Goal: Information Seeking & Learning: Compare options

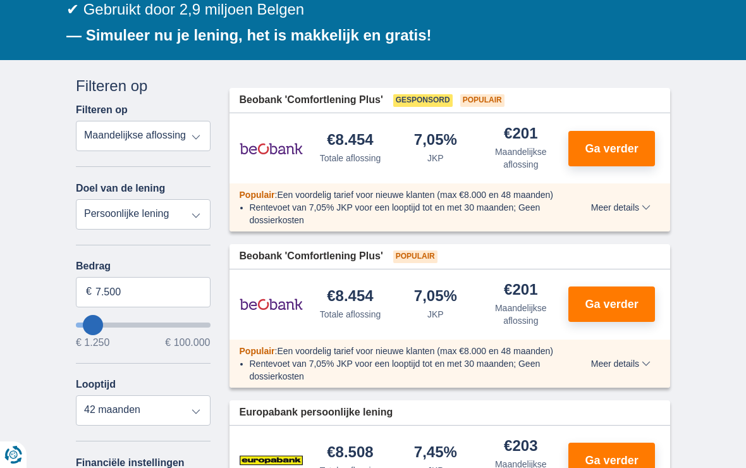
scroll to position [278, 0]
click at [89, 328] on input "wantToBorrow" at bounding box center [143, 325] width 135 height 5
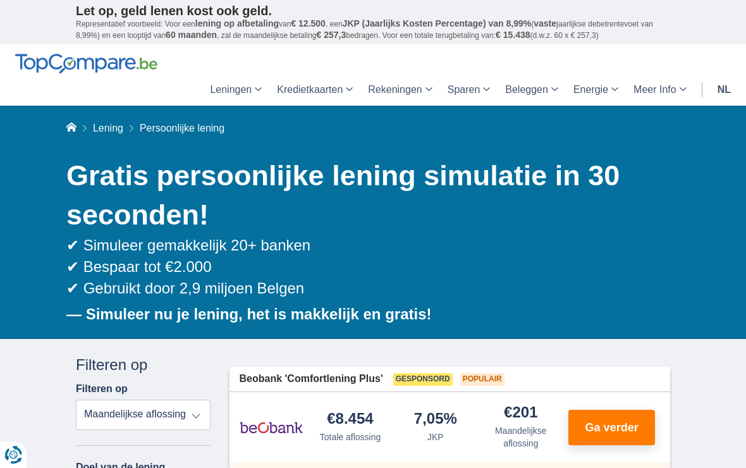
click at [121, 323] on b "— Simuleer nu je lening, het is makkelijk en gratis!" at bounding box center [249, 313] width 366 height 17
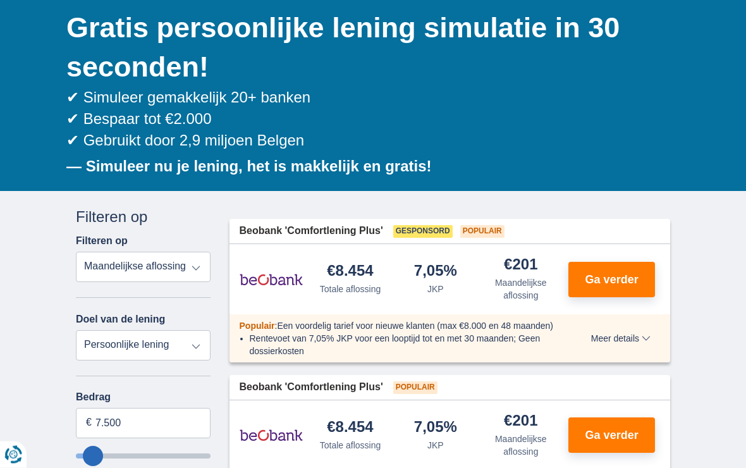
scroll to position [213, 0]
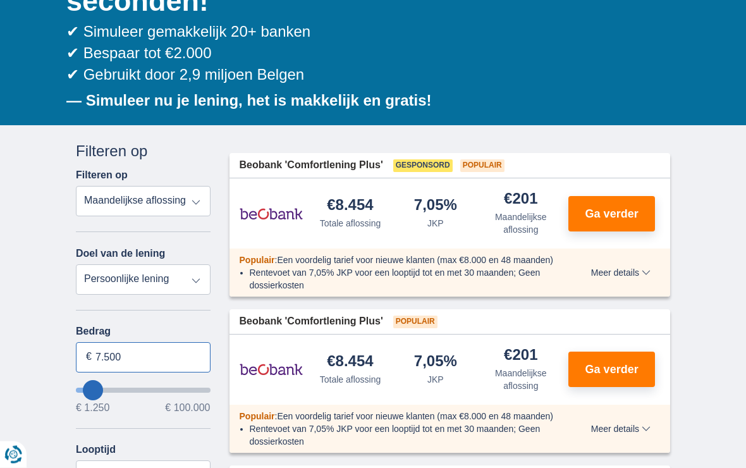
click at [126, 357] on input "7.500" at bounding box center [143, 358] width 135 height 30
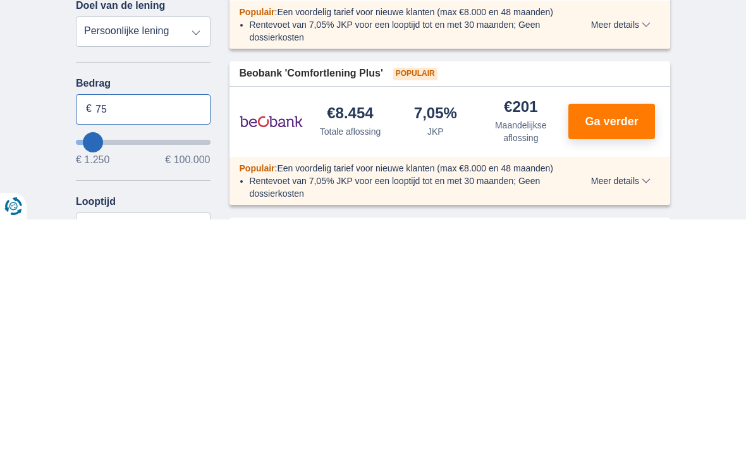
type input "7"
type input "10.000"
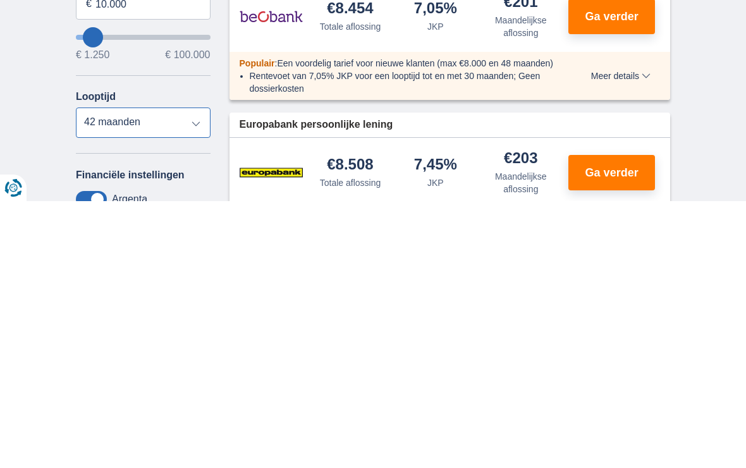
click at [197, 374] on select "12 maanden 18 maanden 24 maanden 30 maanden 36 maanden 42 maanden" at bounding box center [143, 389] width 135 height 30
type input "10250"
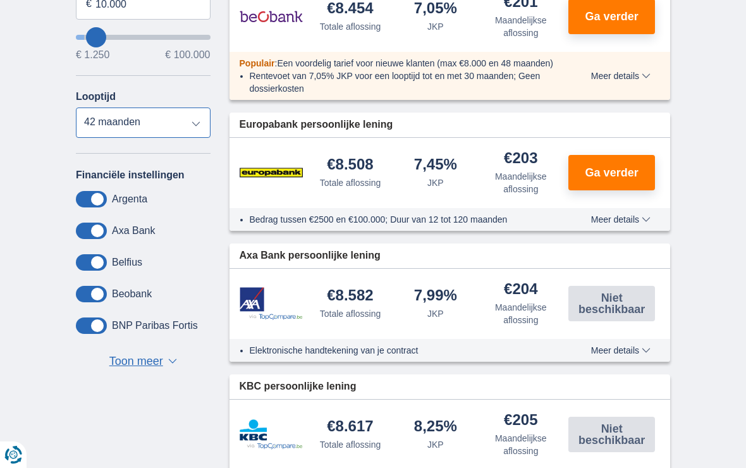
select select "48"
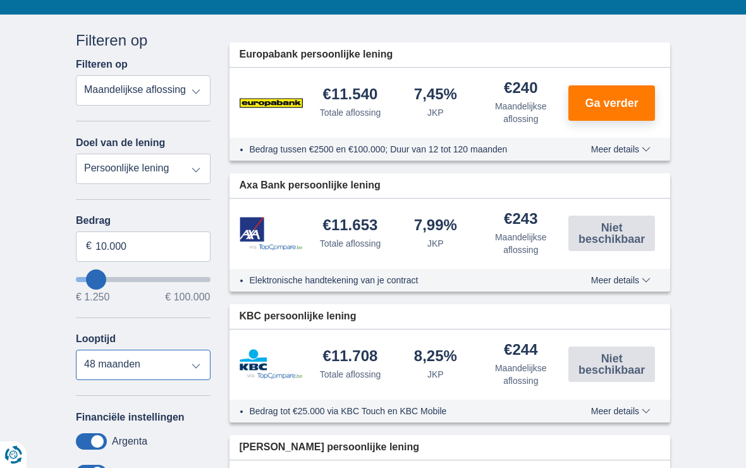
scroll to position [317, 0]
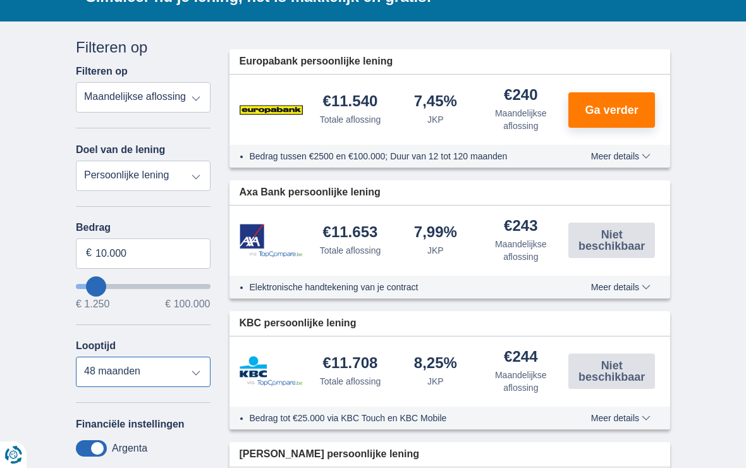
click at [131, 377] on select "12 maanden 18 maanden 24 maanden 30 maanden 36 maanden 42 maanden 48 maanden" at bounding box center [143, 372] width 135 height 30
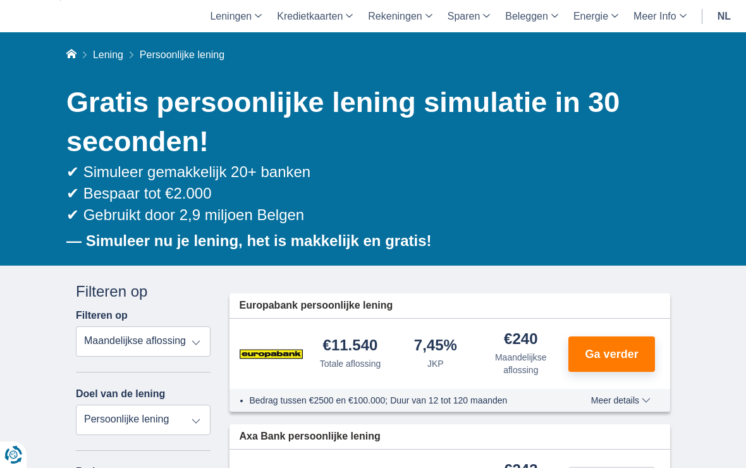
scroll to position [0, 0]
